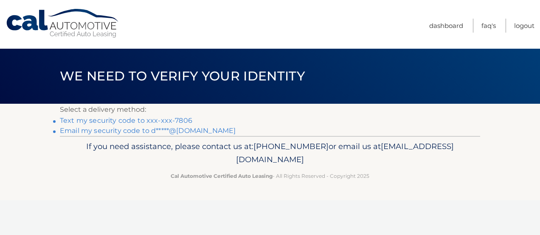
click at [151, 130] on link "Email my security code to d*****@[DOMAIN_NAME]" at bounding box center [148, 131] width 176 height 8
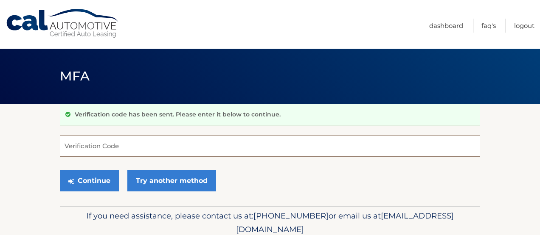
click at [145, 151] on input "Verification Code" at bounding box center [270, 146] width 420 height 21
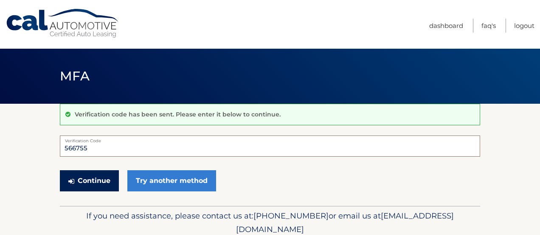
type input "566755"
click at [91, 177] on button "Continue" at bounding box center [89, 181] width 59 height 21
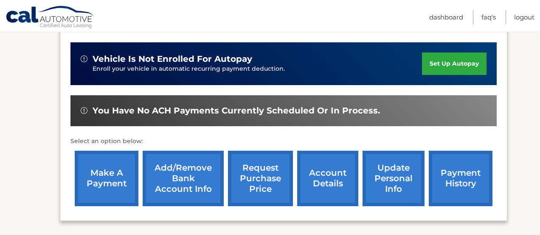
scroll to position [257, 0]
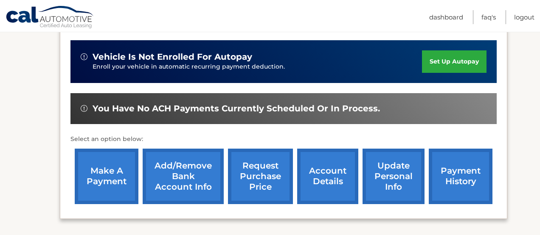
click at [456, 176] on link "payment history" at bounding box center [460, 177] width 64 height 56
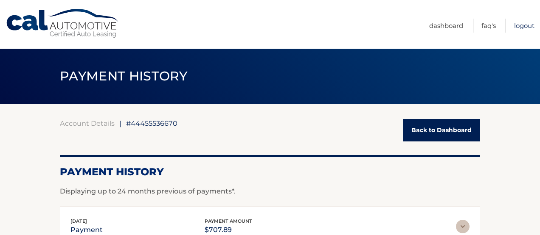
scroll to position [0, 1]
click at [521, 25] on link "Logout" at bounding box center [524, 26] width 20 height 14
